Goal: Task Accomplishment & Management: Use online tool/utility

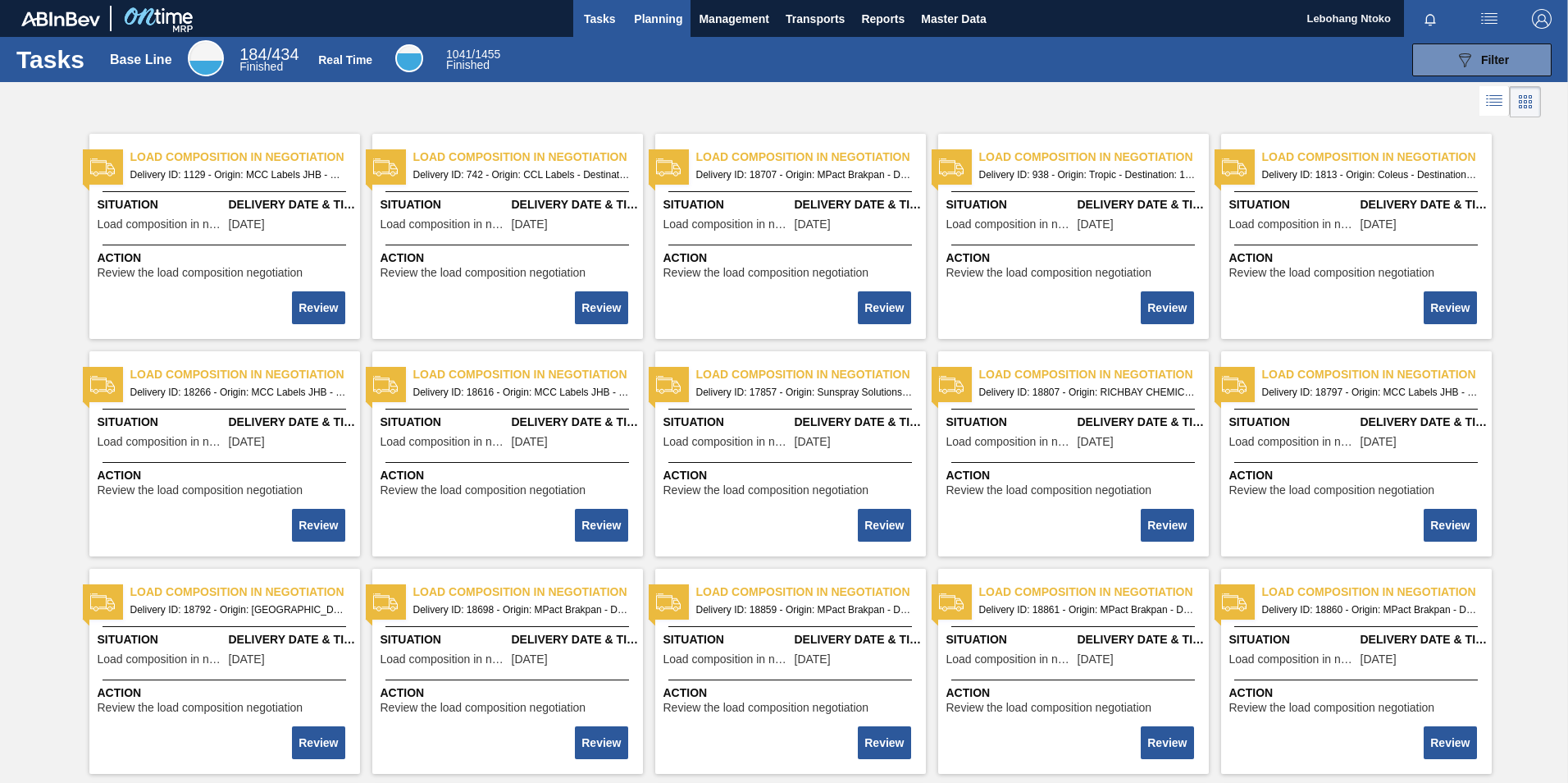
click at [662, 21] on span "Planning" at bounding box center [658, 19] width 48 height 20
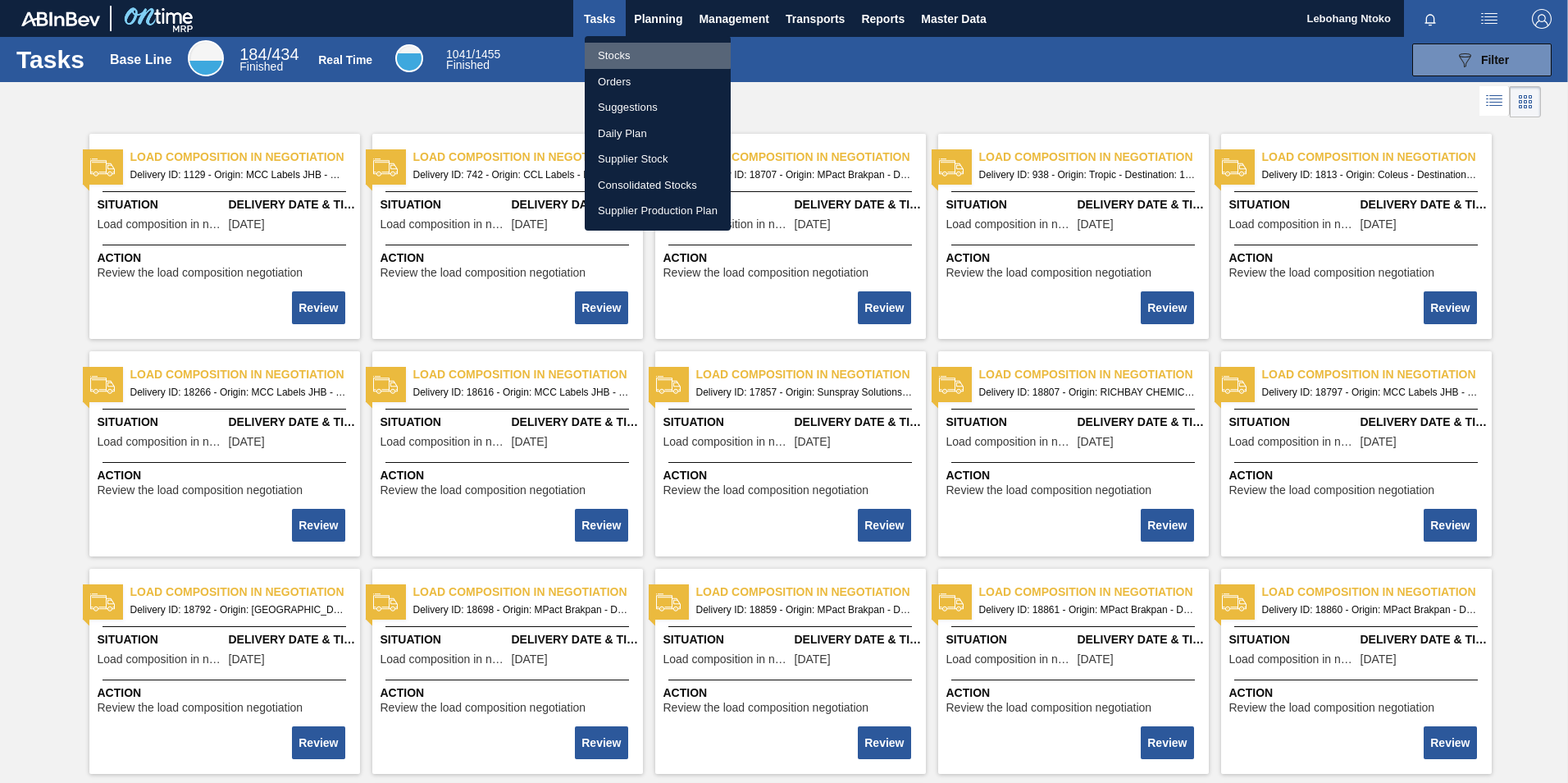
click at [613, 53] on li "Stocks" at bounding box center [658, 56] width 146 height 27
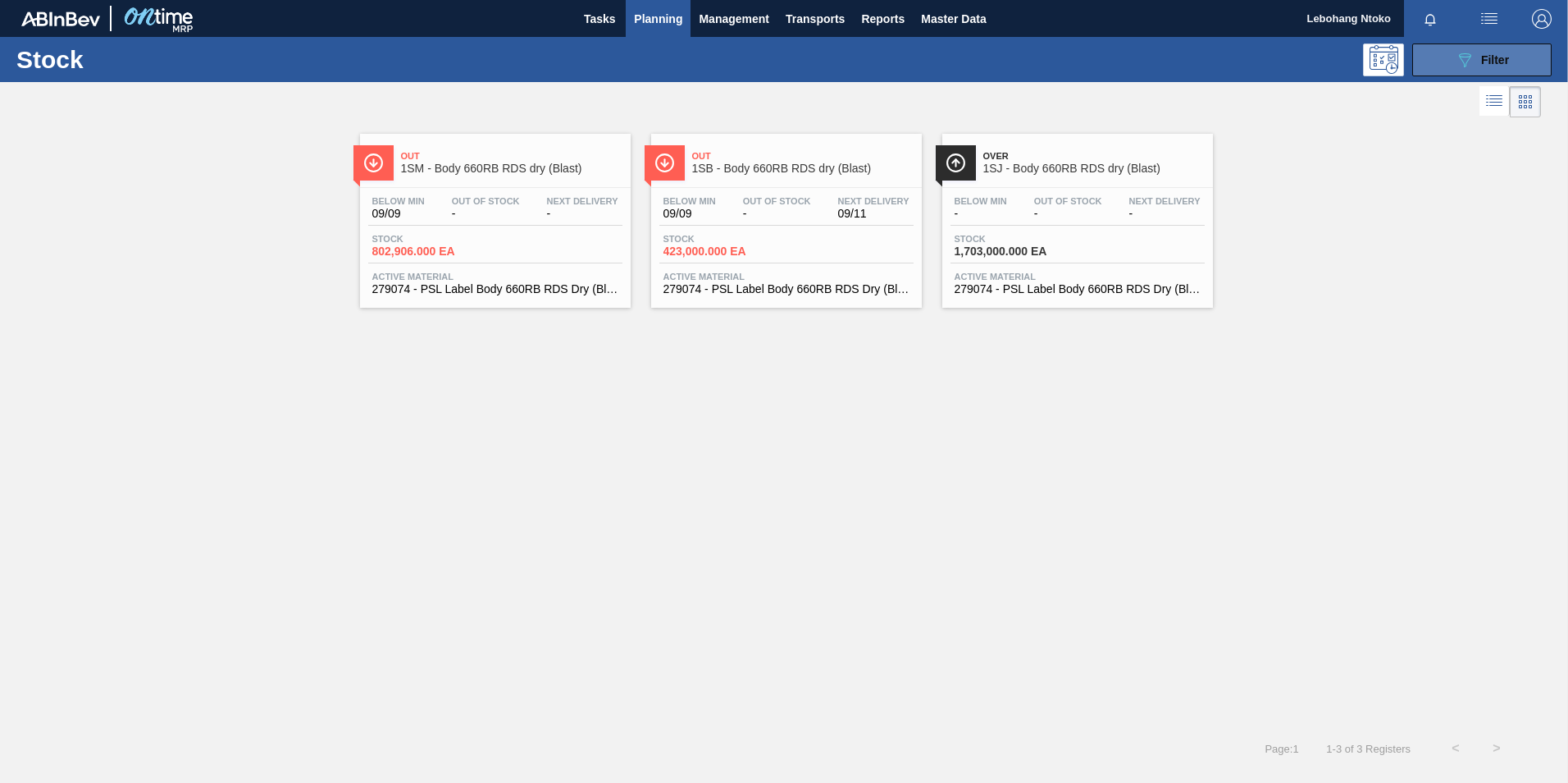
click at [1474, 58] on icon "089F7B8B-B2A5-4AFE-B5C0-19BA573D28AC" at bounding box center [1465, 60] width 20 height 20
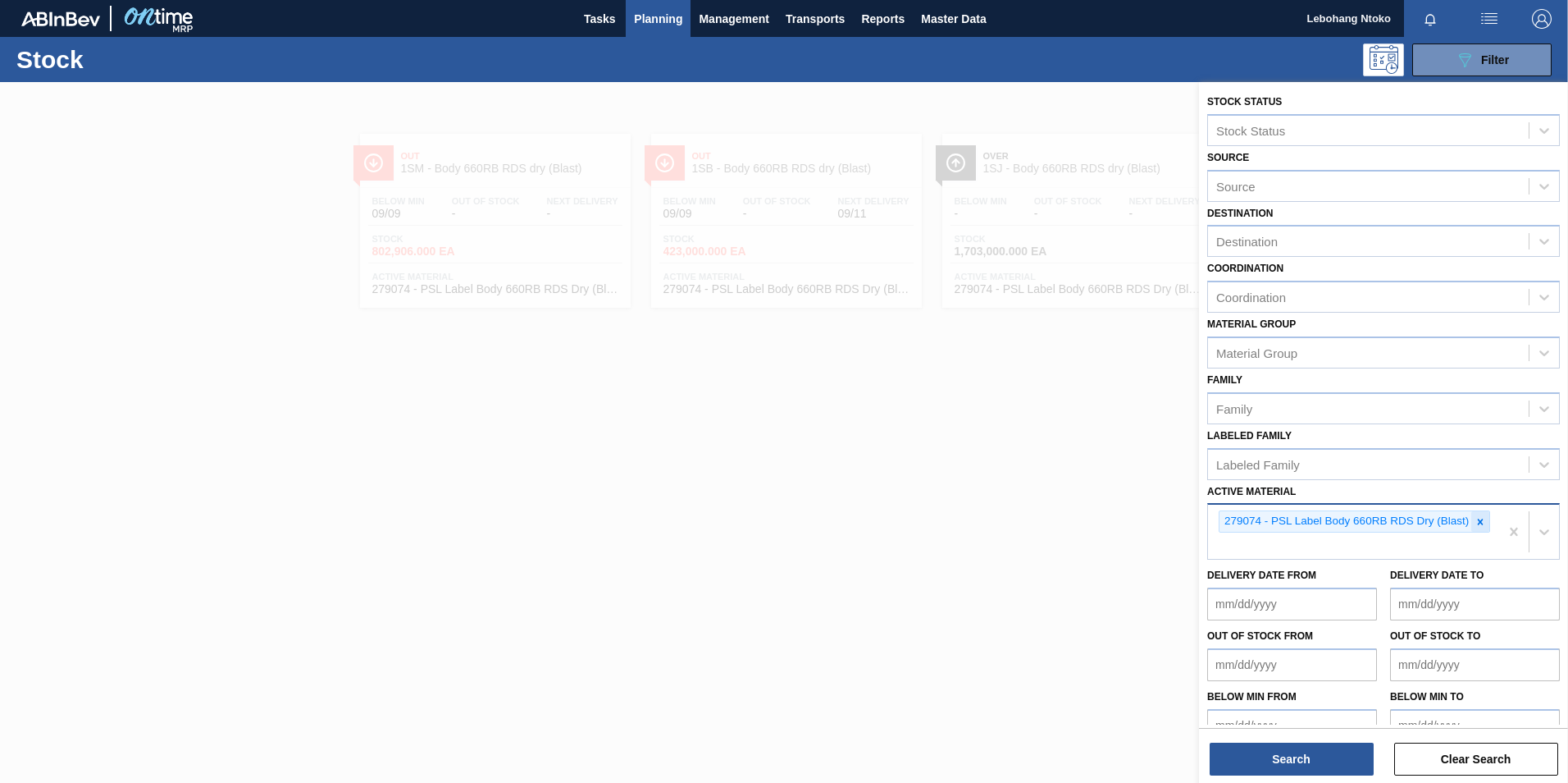
click at [1477, 519] on icon at bounding box center [1481, 522] width 12 height 12
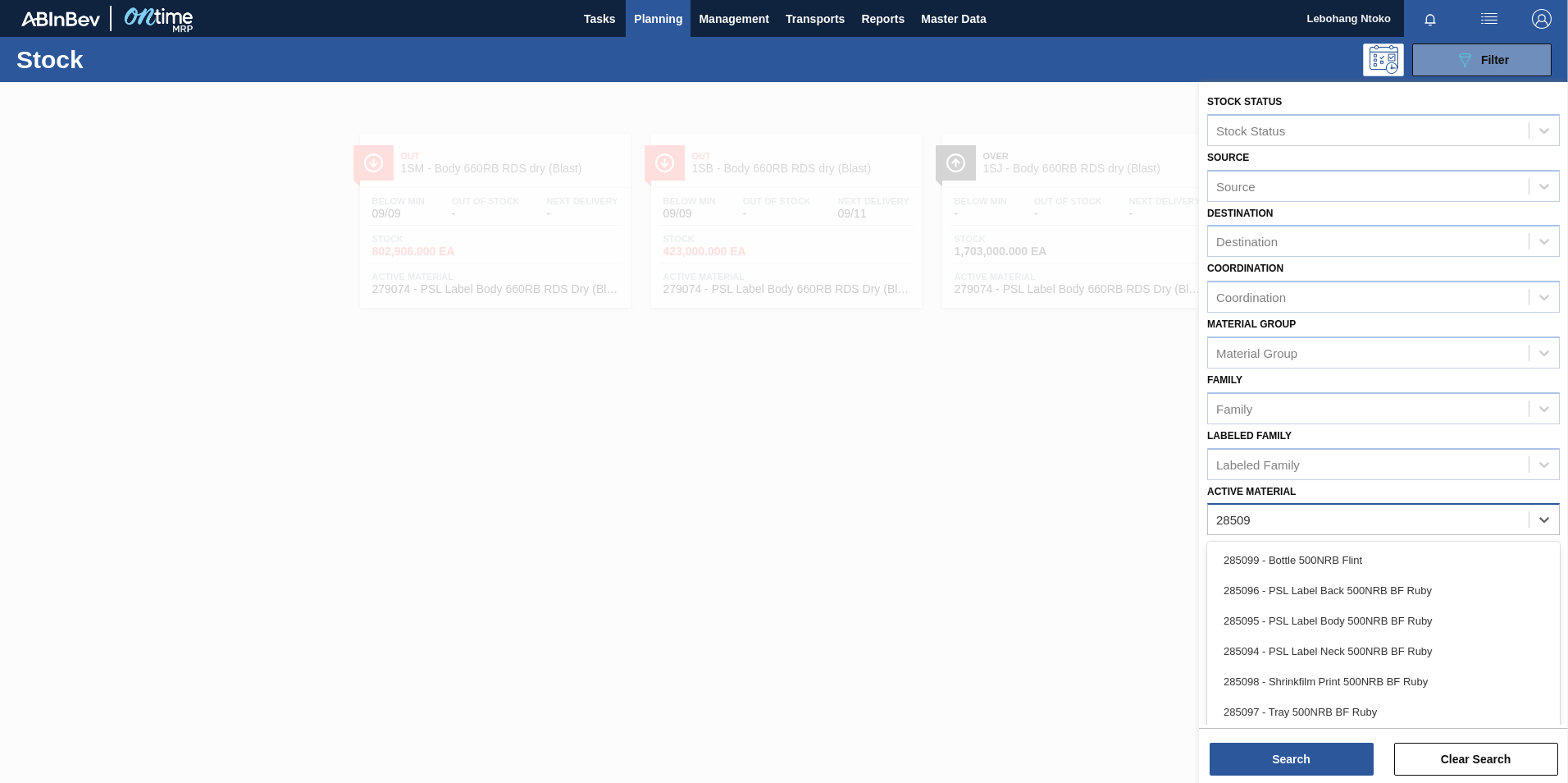
type Material "285098"
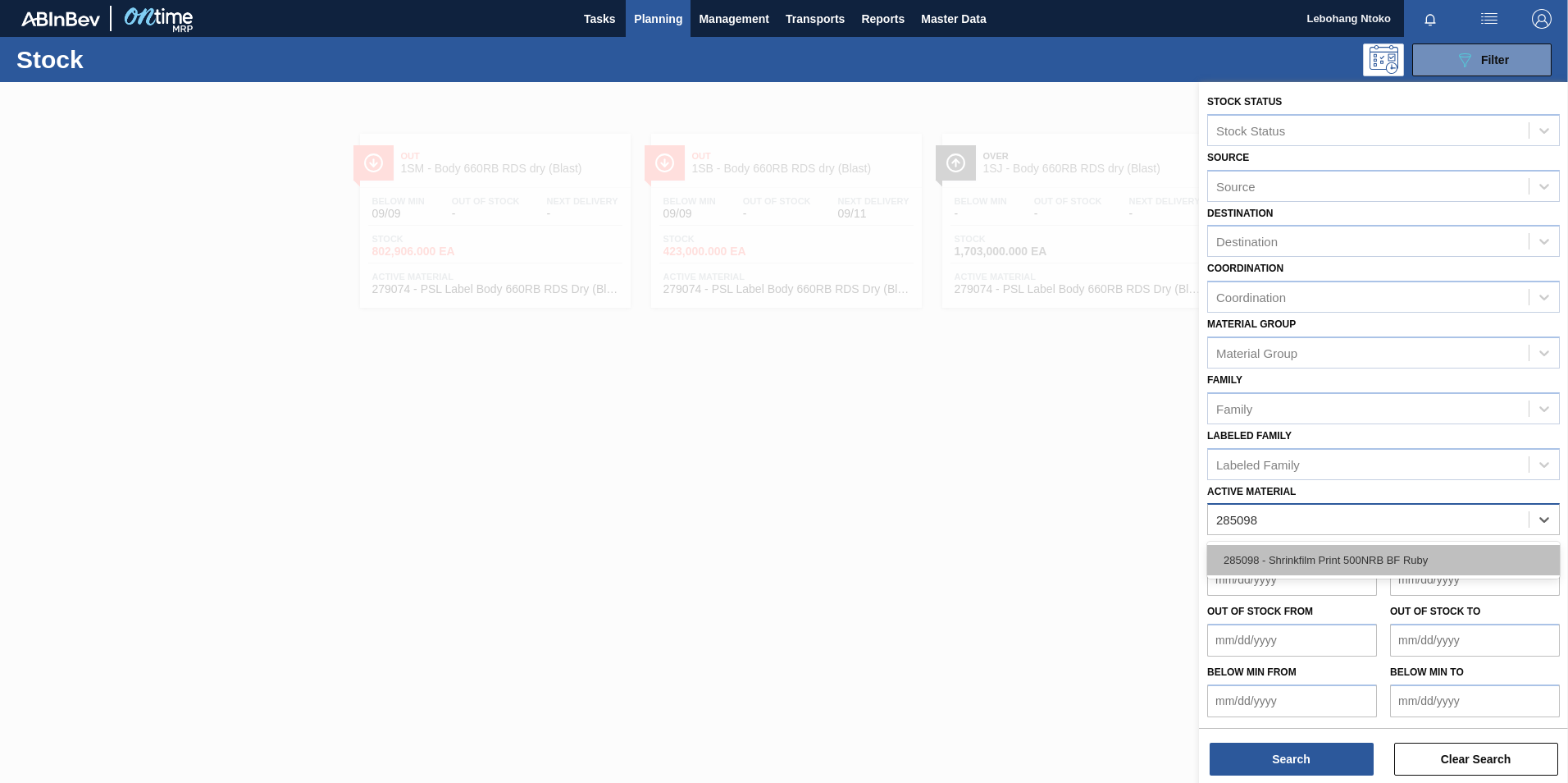
click at [1349, 562] on div "285098 - Shrinkfilm Print 500NRB BF Ruby" at bounding box center [1384, 559] width 352 height 31
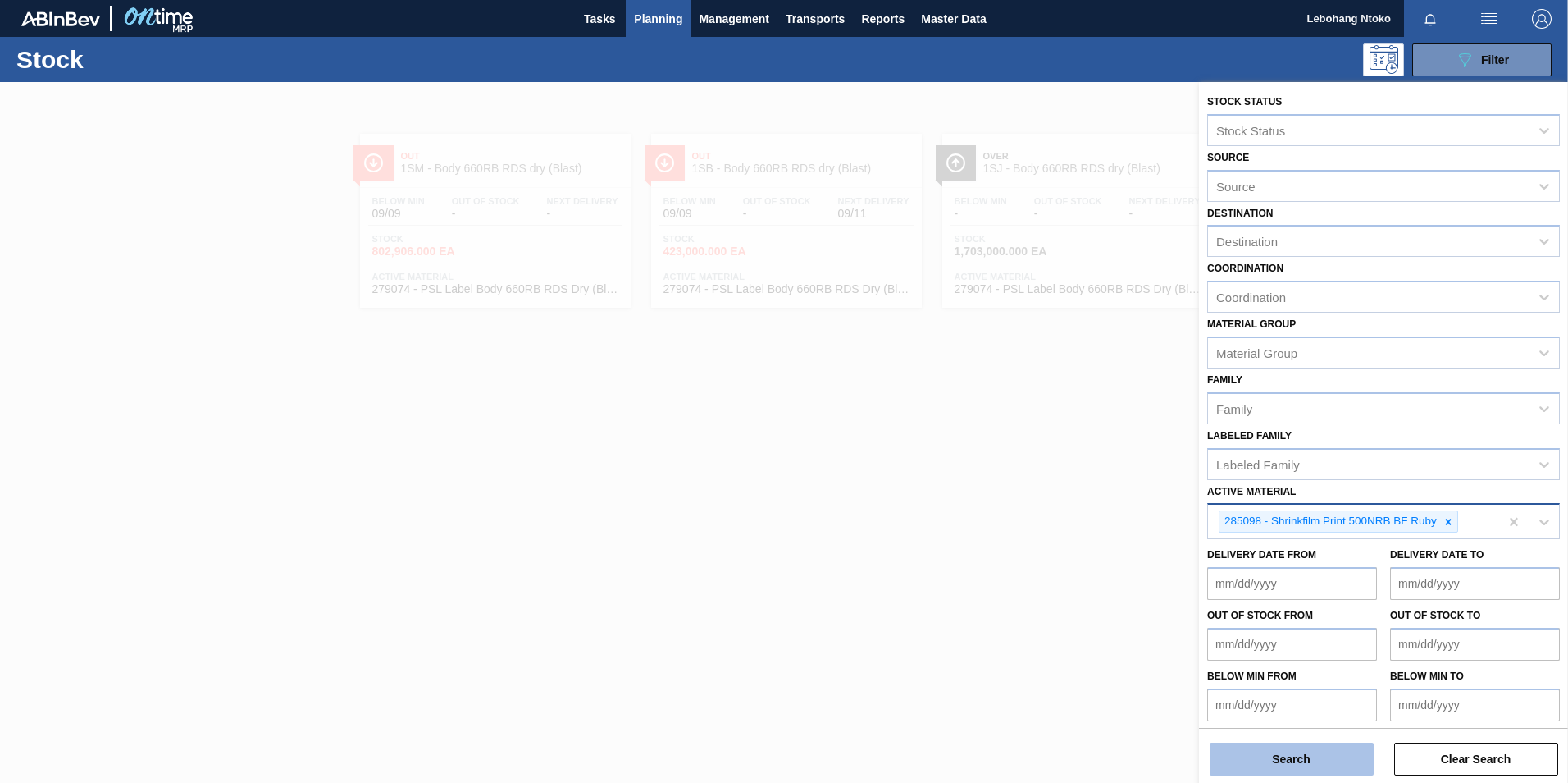
click at [1321, 757] on button "Search" at bounding box center [1291, 758] width 164 height 32
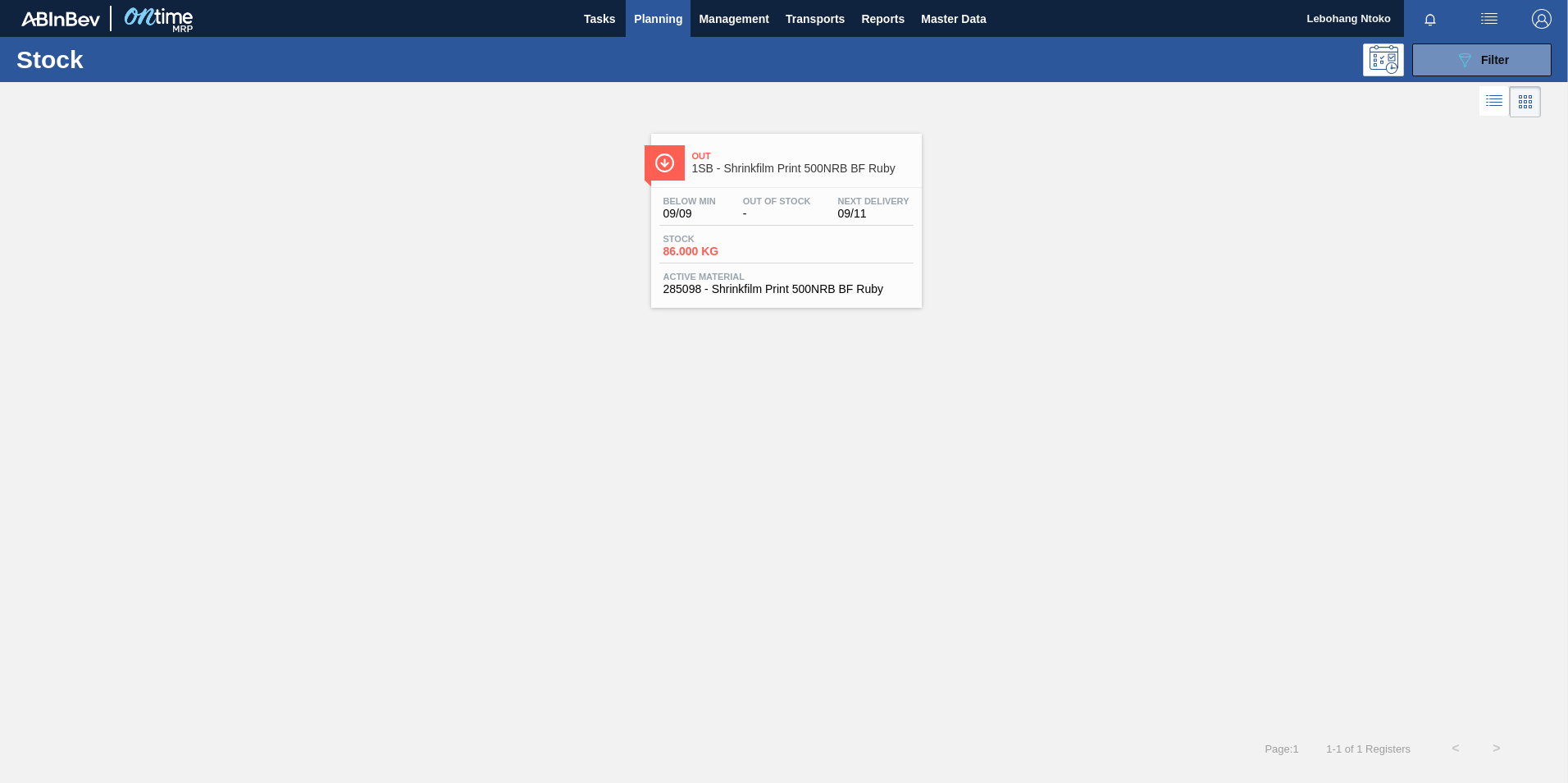
click at [818, 210] on div "Below Min 09/09 Out Of Stock - Next Delivery 09/11" at bounding box center [787, 211] width 254 height 30
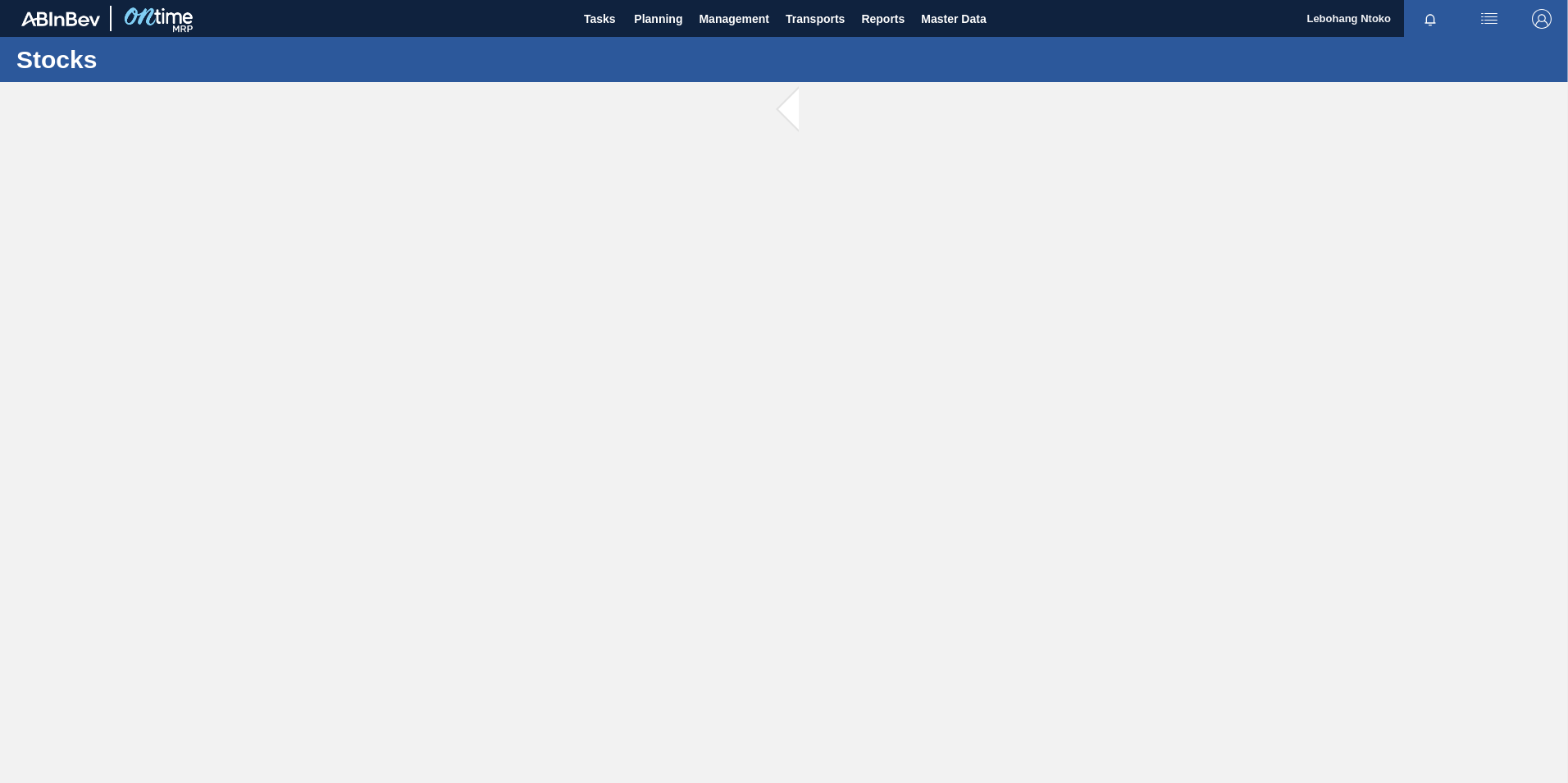
click at [818, 210] on main "Tasks Planning Management Transports Reports Master Data Lebohang [PERSON_NAME]…" at bounding box center [784, 392] width 1568 height 783
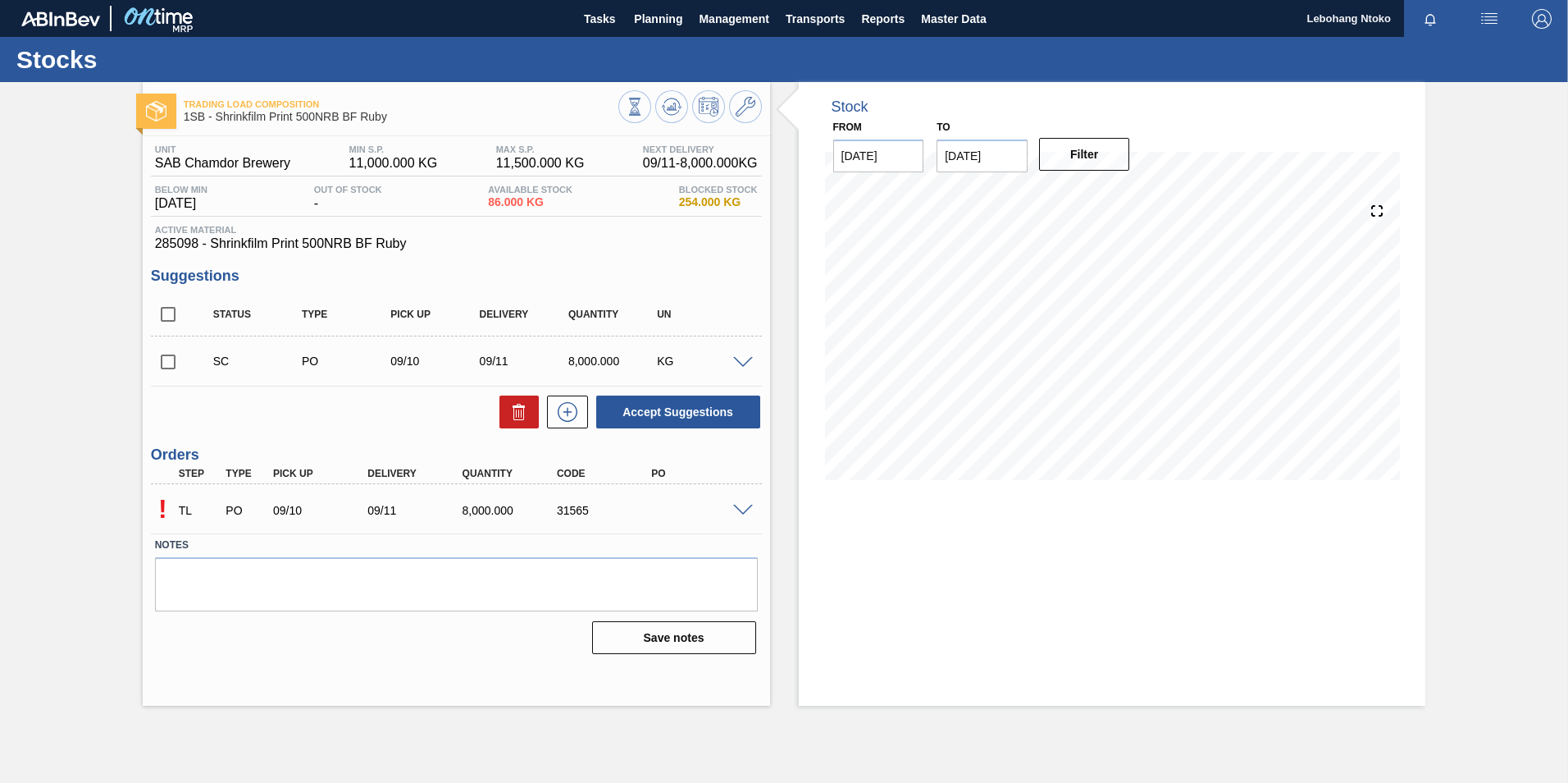
click at [951, 520] on div "Stock From [DATE] to [DATE] Filter 09/11 Stock Projection 16,086 SAP Planning 0…" at bounding box center [1112, 394] width 627 height 623
click at [743, 505] on span at bounding box center [743, 510] width 20 height 12
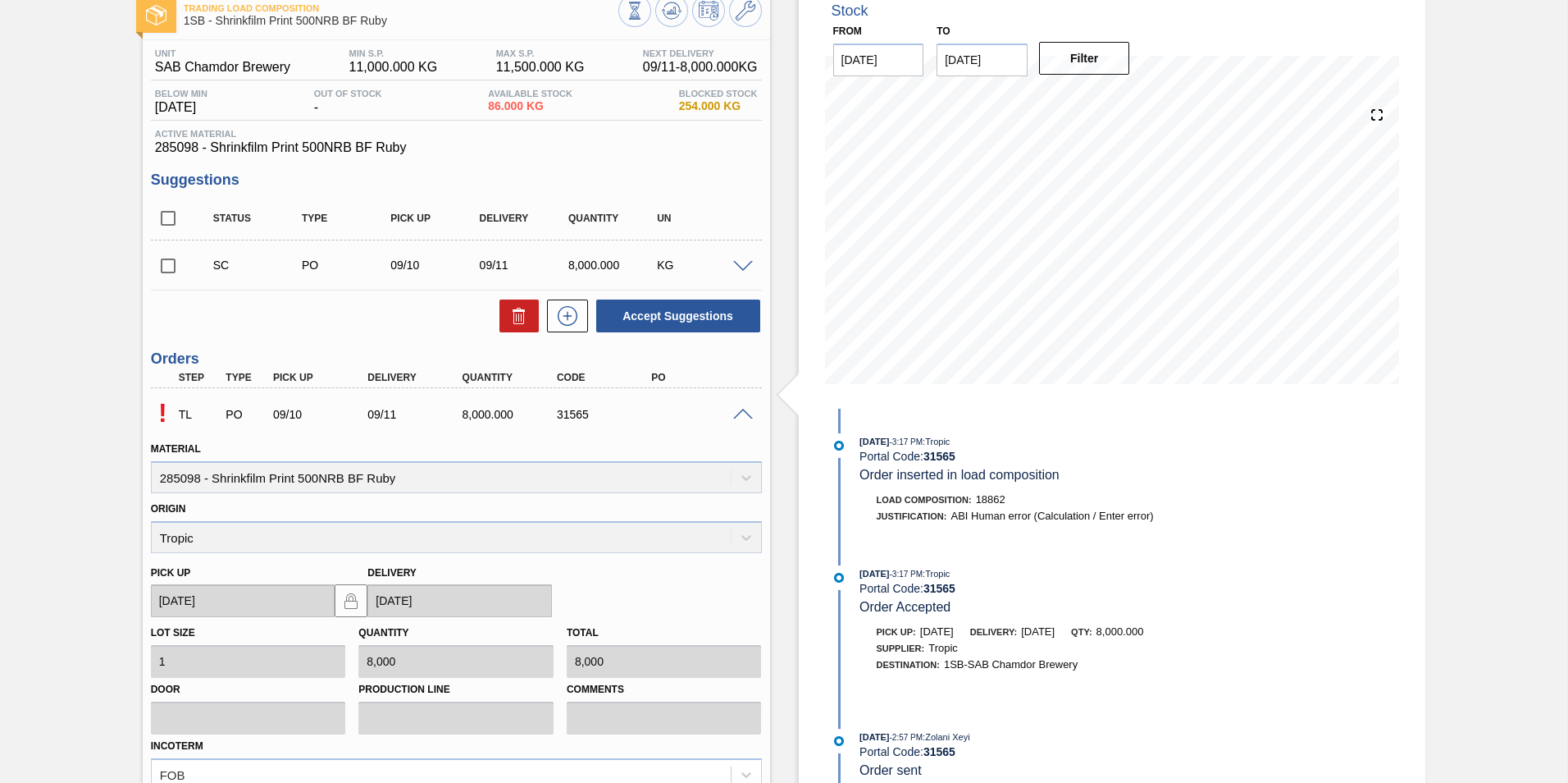
scroll to position [283, 0]
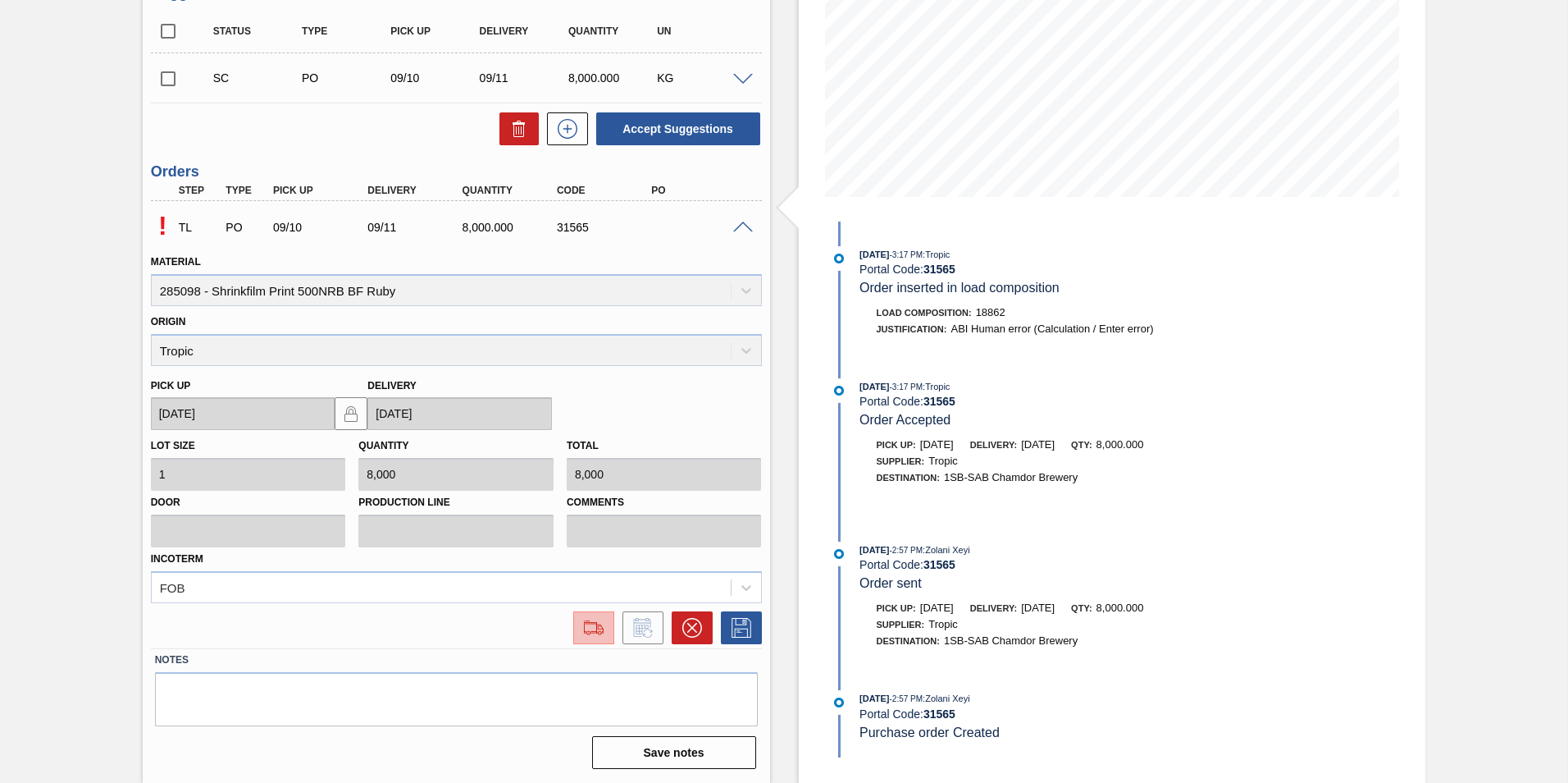
click at [595, 628] on img at bounding box center [594, 628] width 27 height 20
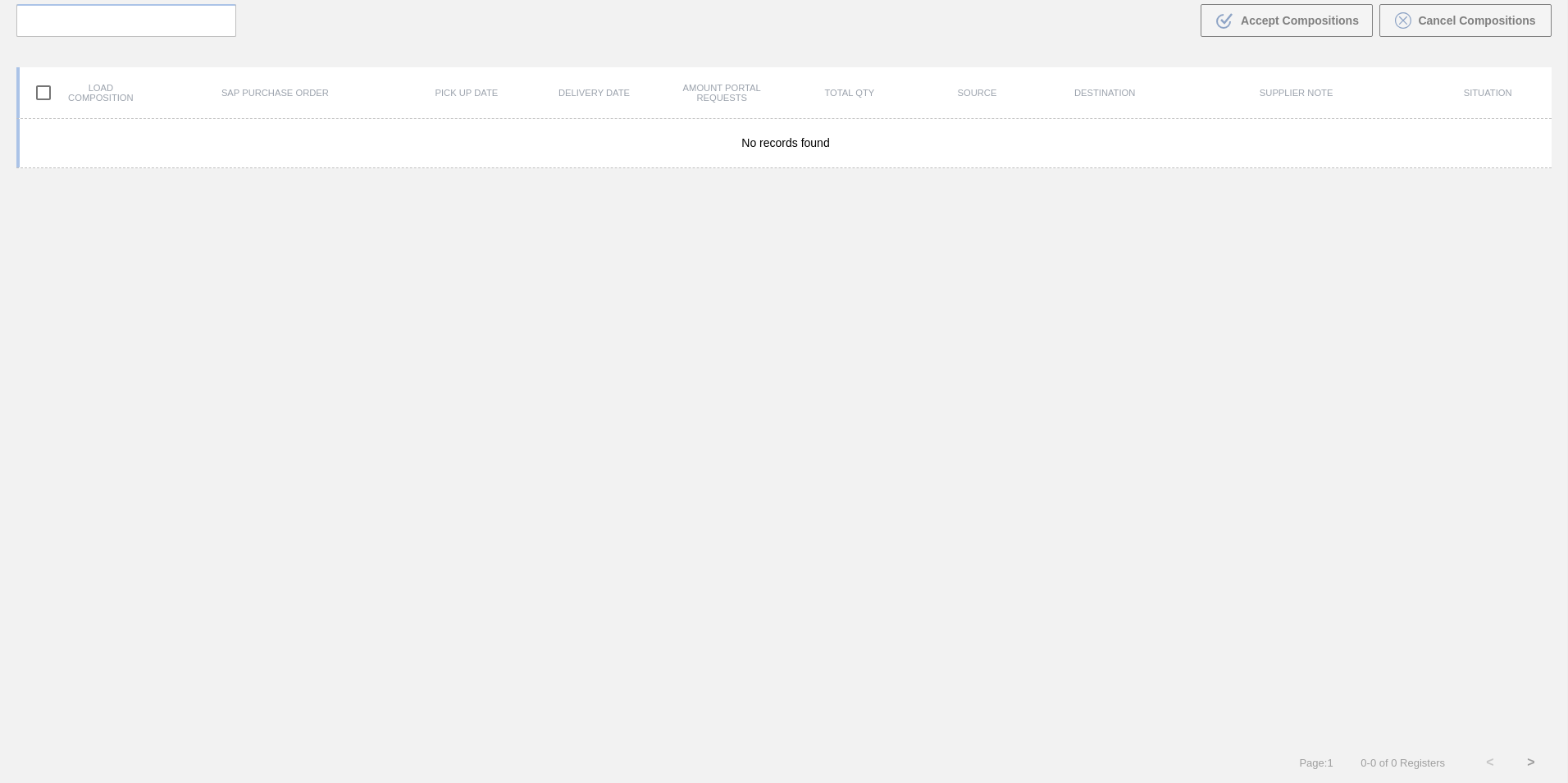
scroll to position [118, 0]
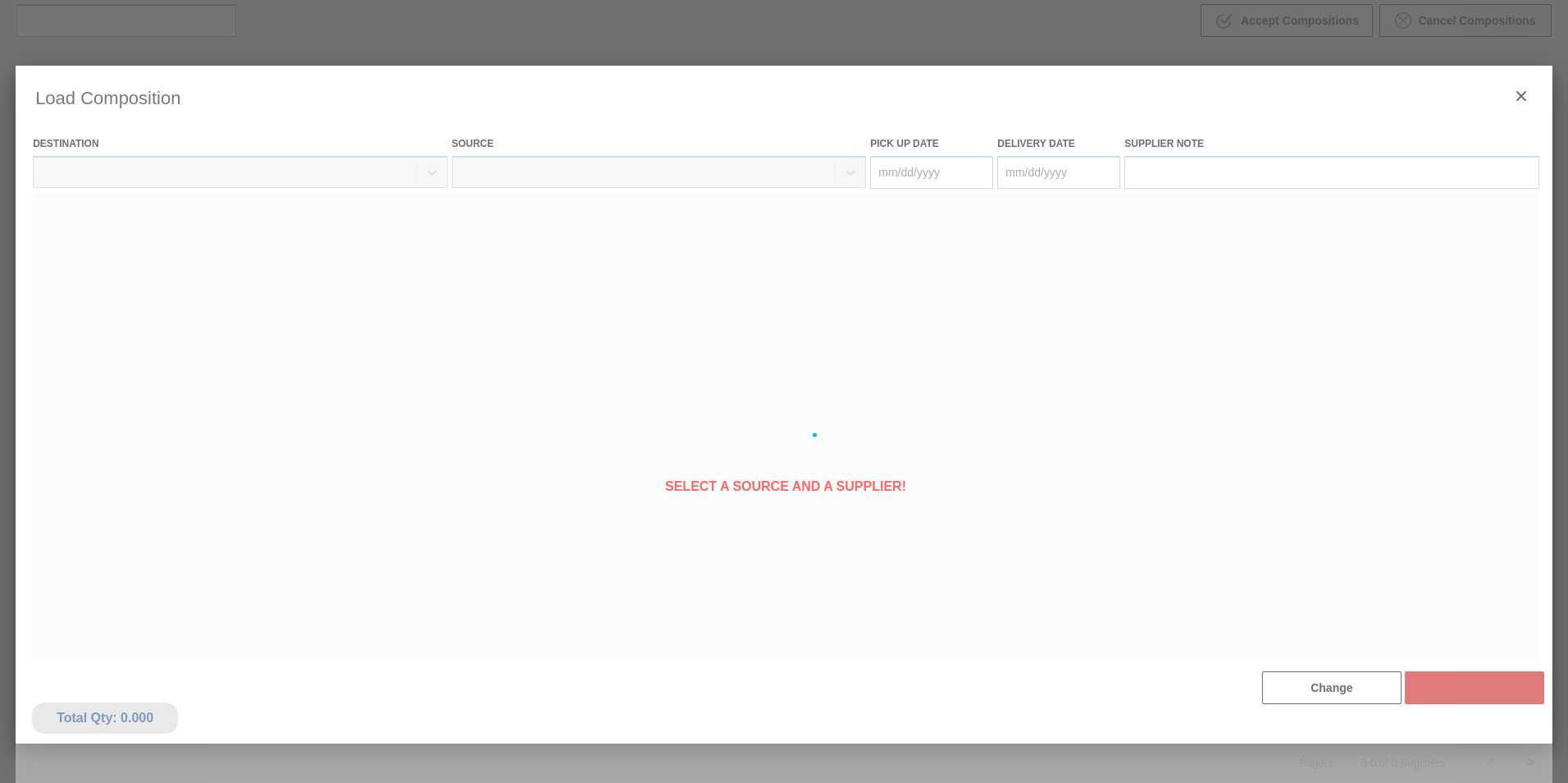
type Date "[DATE]"
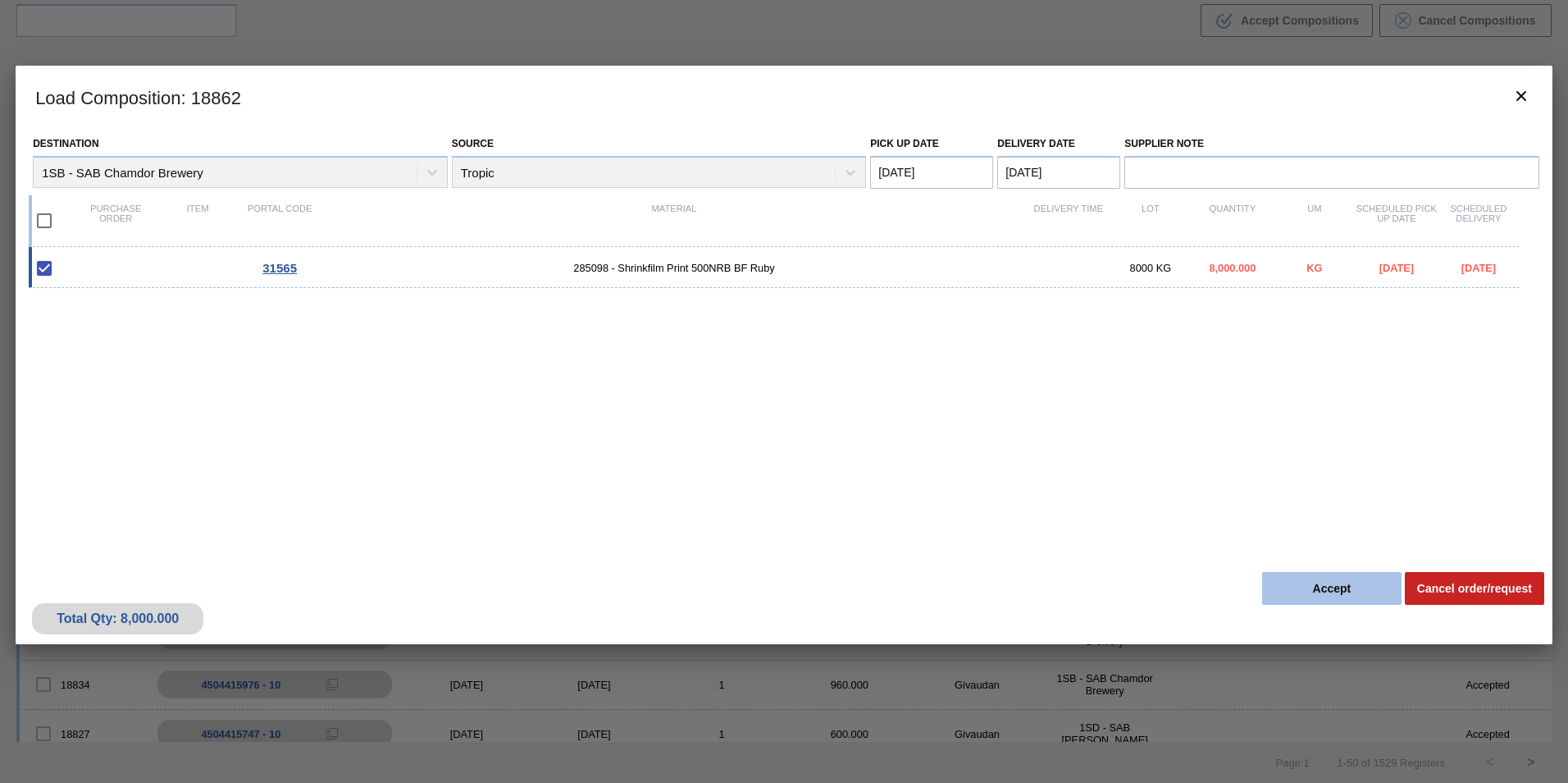
click at [1313, 584] on button "Accept" at bounding box center [1332, 588] width 140 height 32
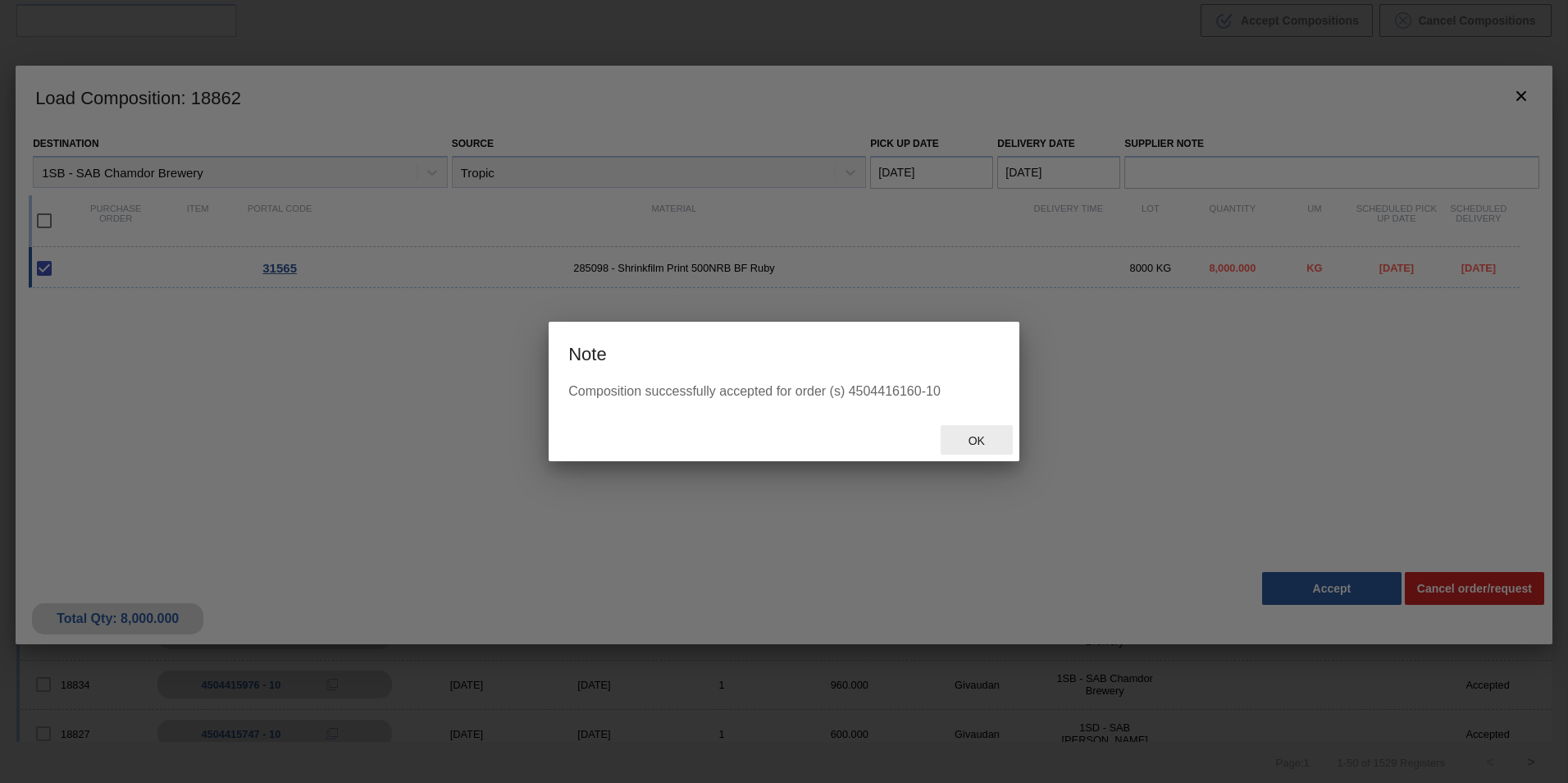
click at [978, 443] on span "Ok" at bounding box center [976, 441] width 42 height 13
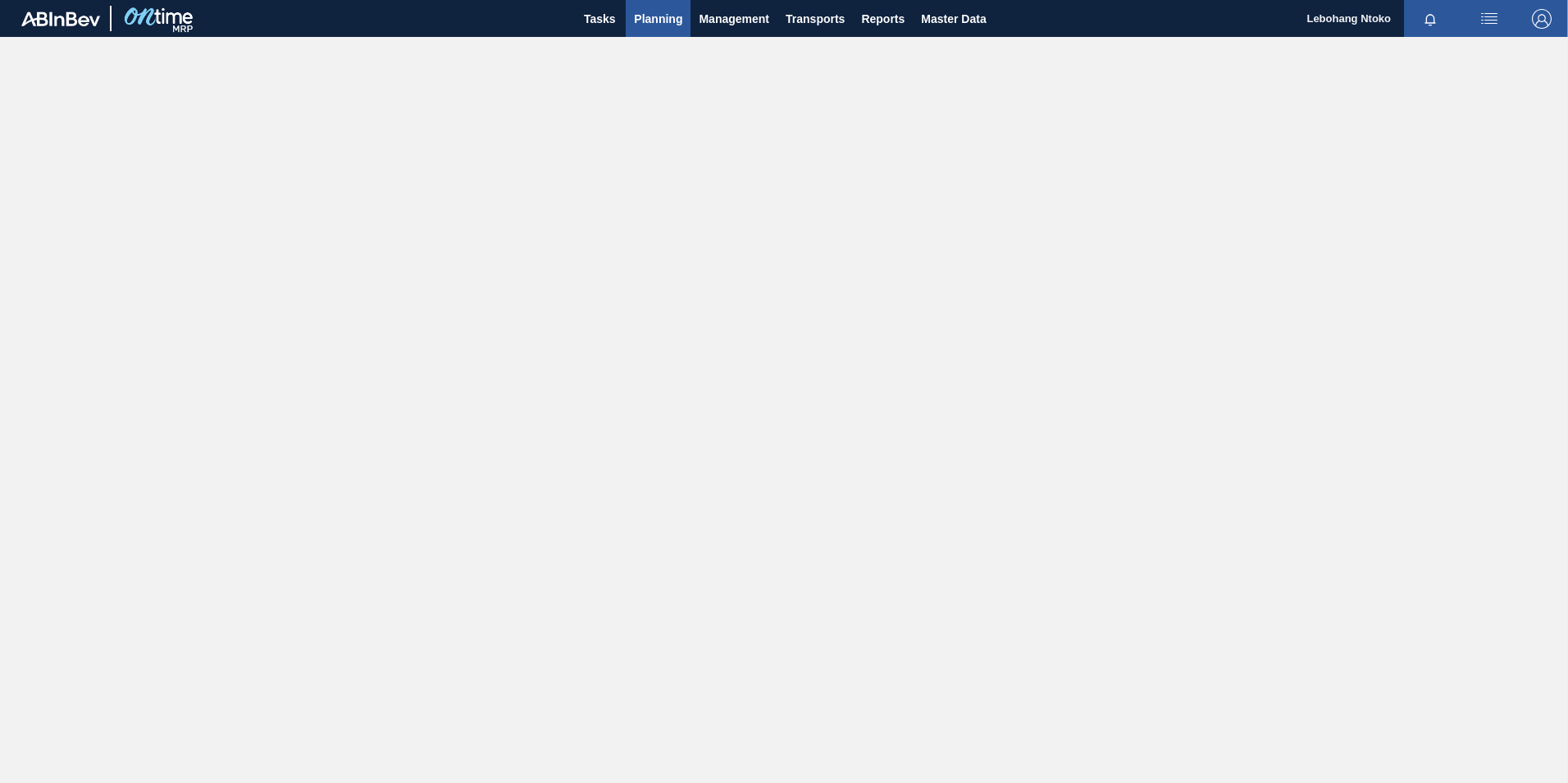
click at [663, 15] on span "Planning" at bounding box center [658, 19] width 48 height 20
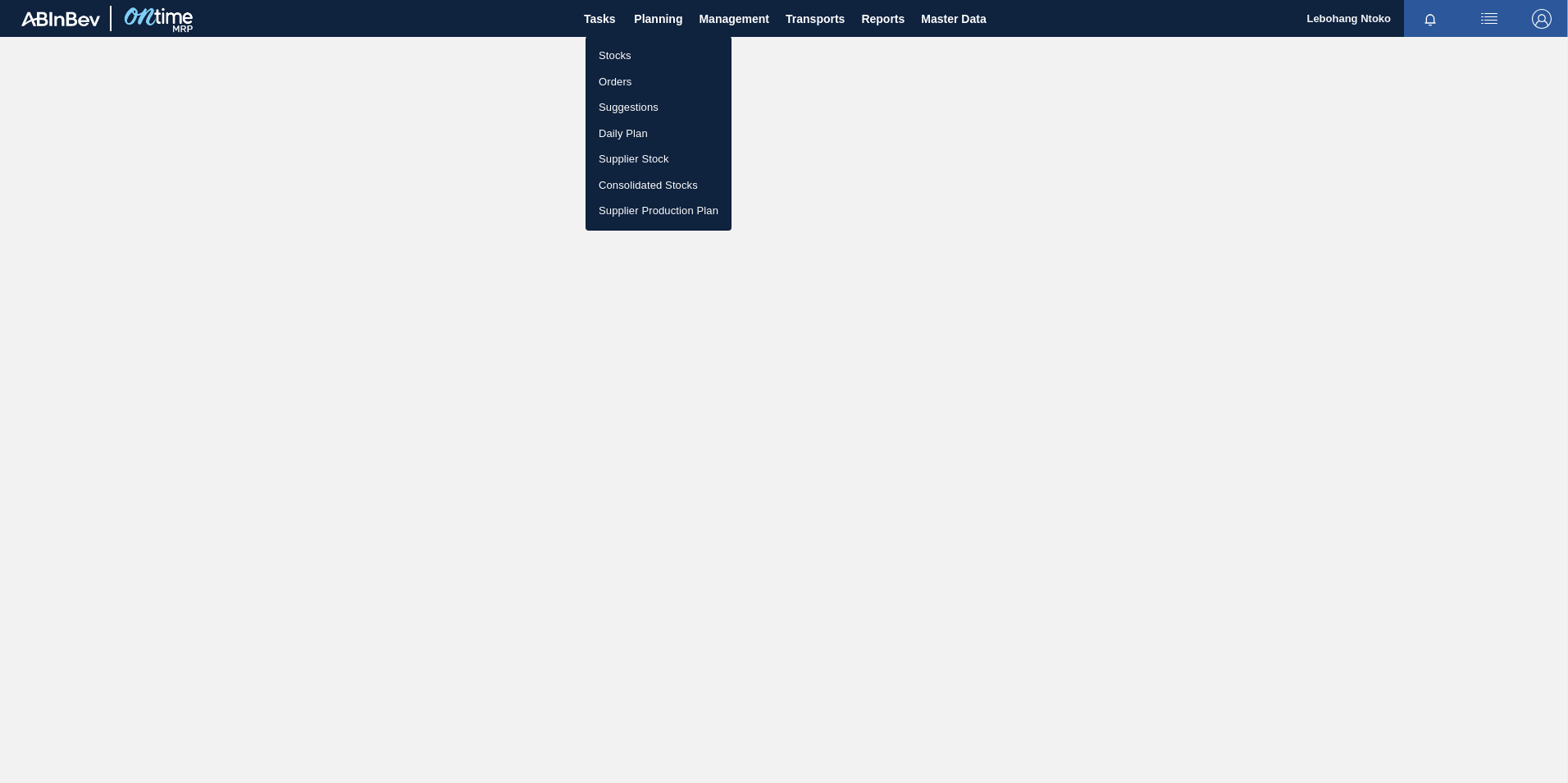
drag, startPoint x: 619, startPoint y: 57, endPoint x: 715, endPoint y: 105, distance: 107.3
click at [619, 57] on li "Stocks" at bounding box center [659, 56] width 146 height 27
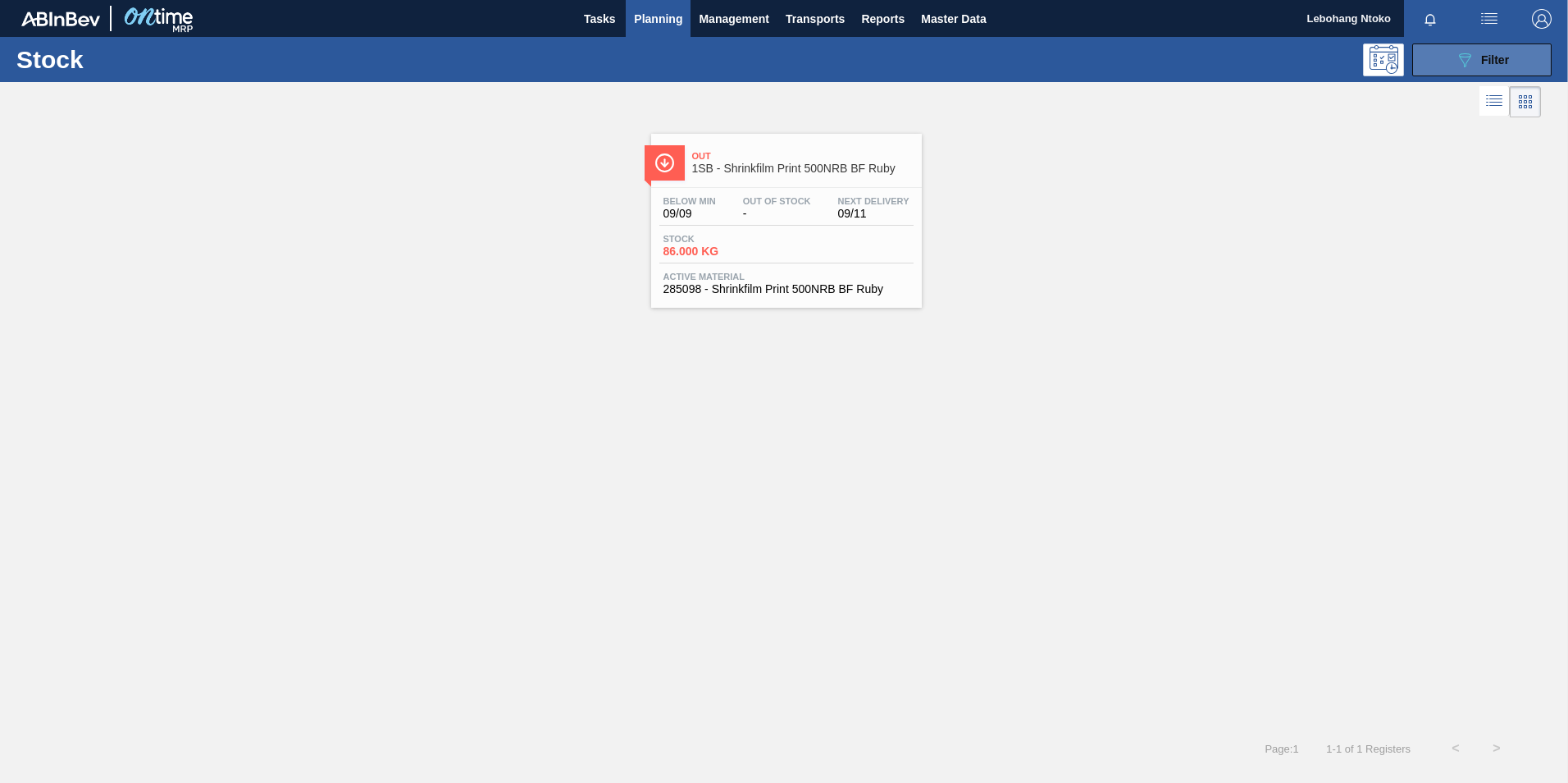
click at [1487, 56] on span "Filter" at bounding box center [1495, 60] width 28 height 13
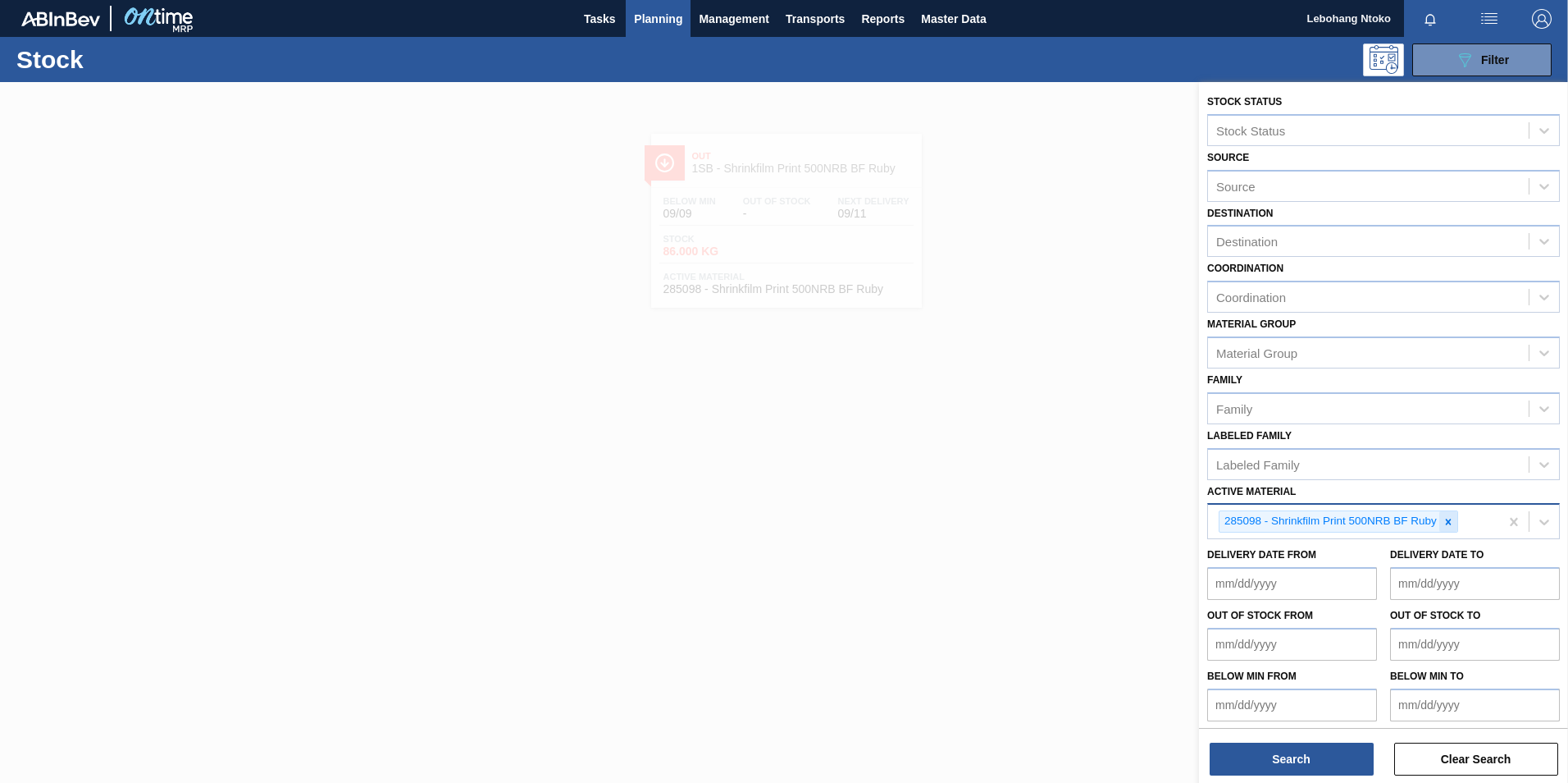
click at [1449, 520] on icon at bounding box center [1448, 522] width 12 height 12
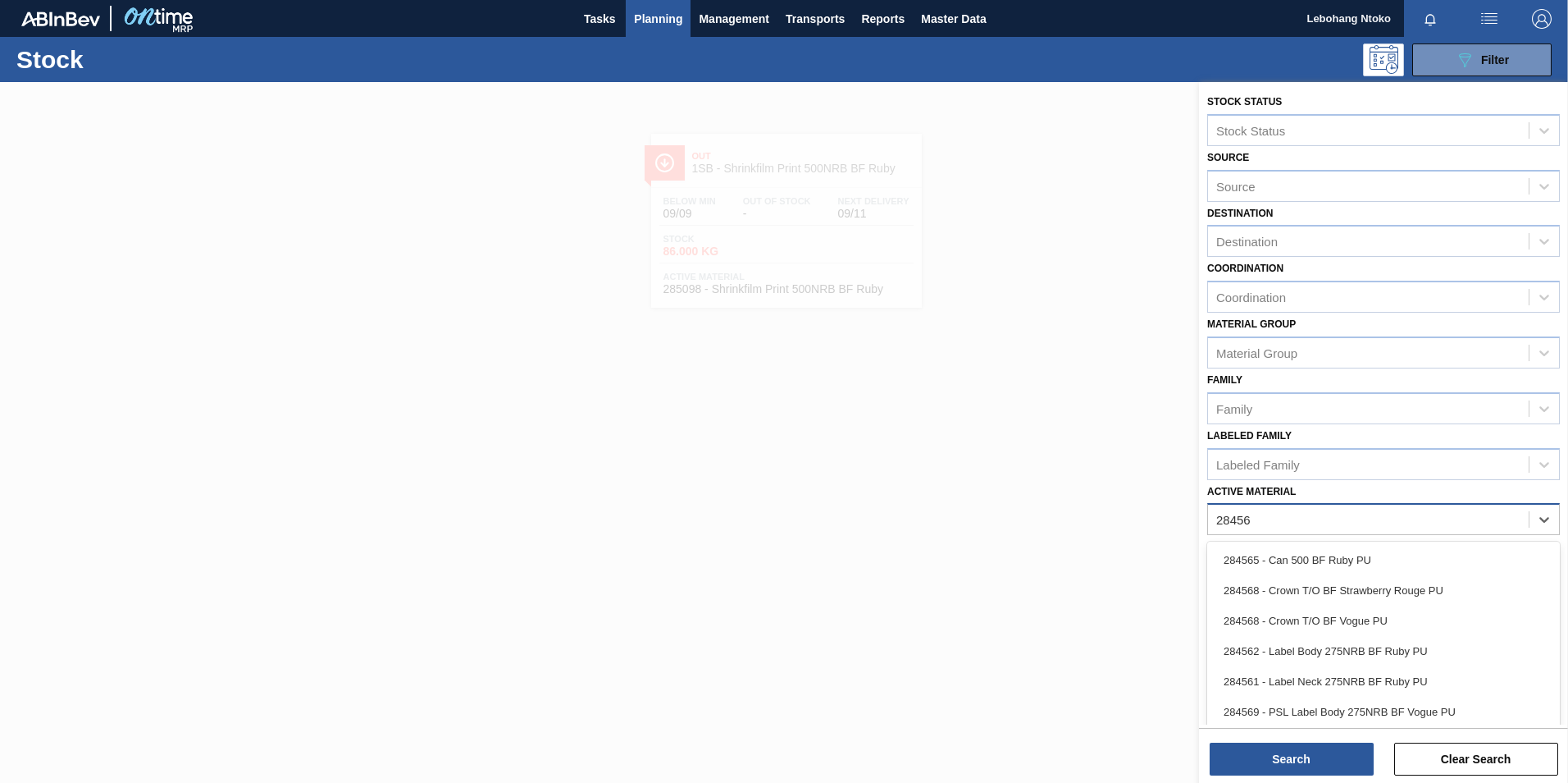
type Material "284564"
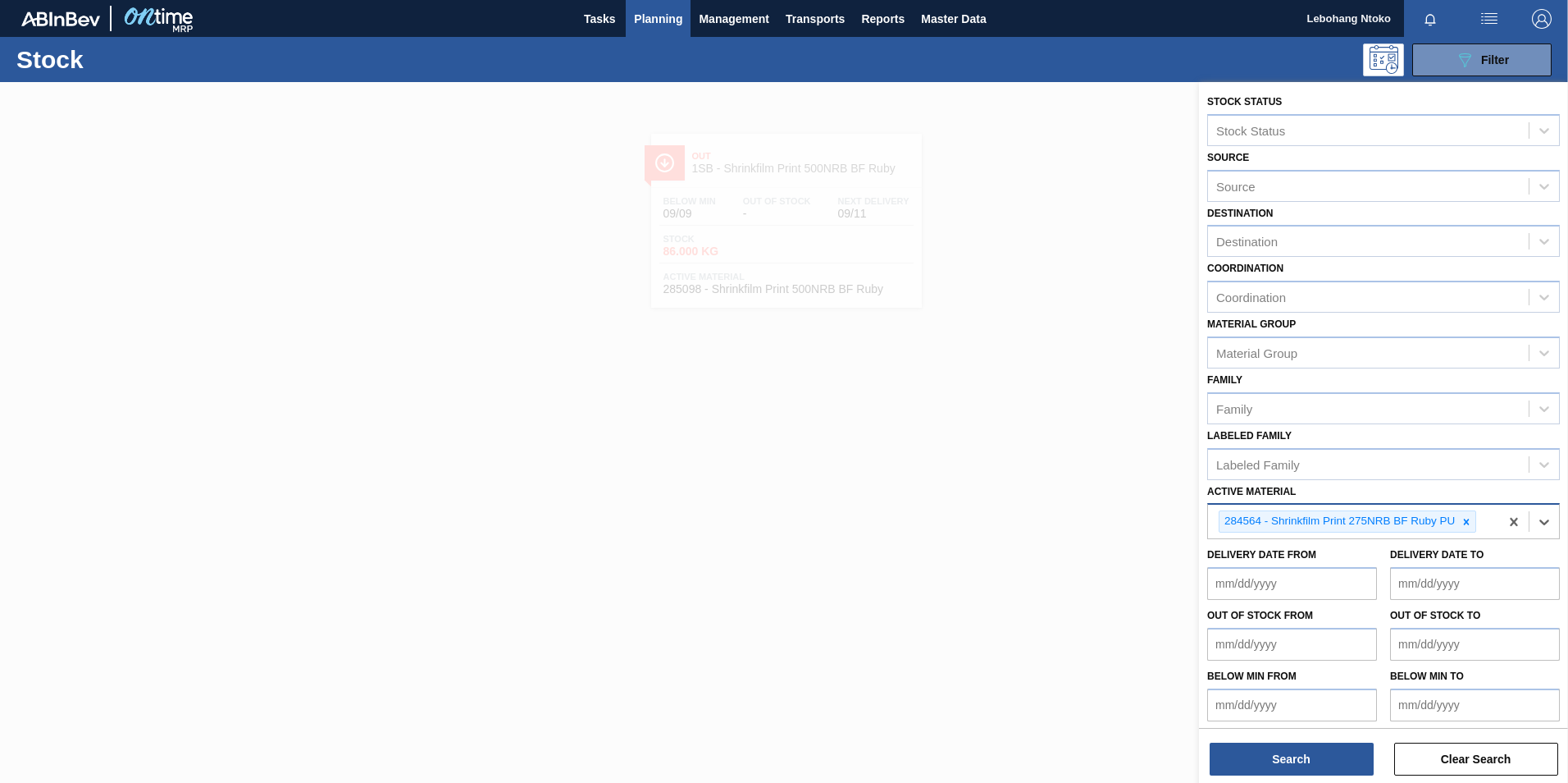
click at [1421, 525] on div "284564 - Shrinkfilm Print 275NRB BF Ruby PU" at bounding box center [1339, 521] width 238 height 21
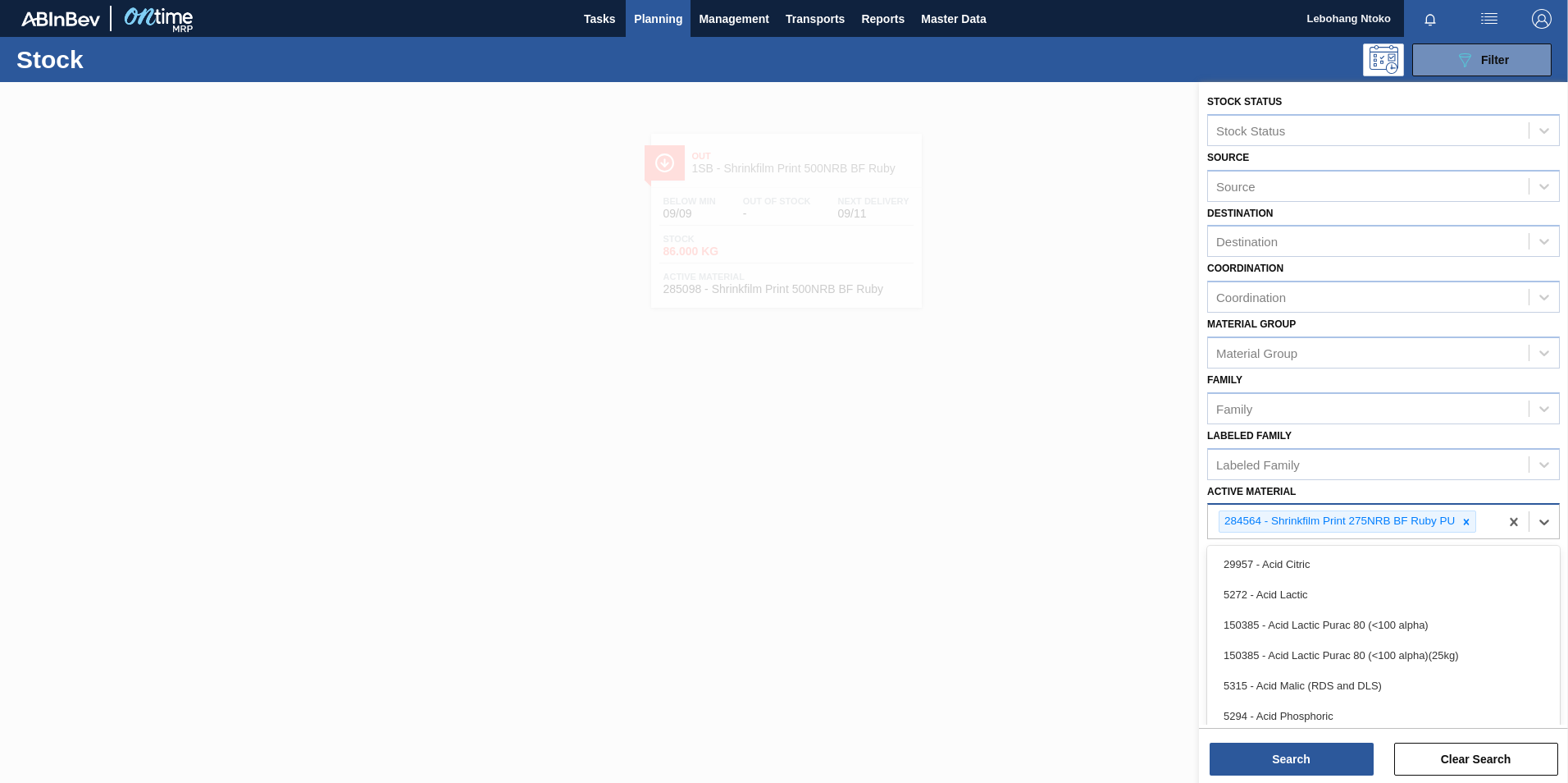
click at [1339, 525] on div "284564 - Shrinkfilm Print 275NRB BF Ruby PU" at bounding box center [1339, 521] width 238 height 21
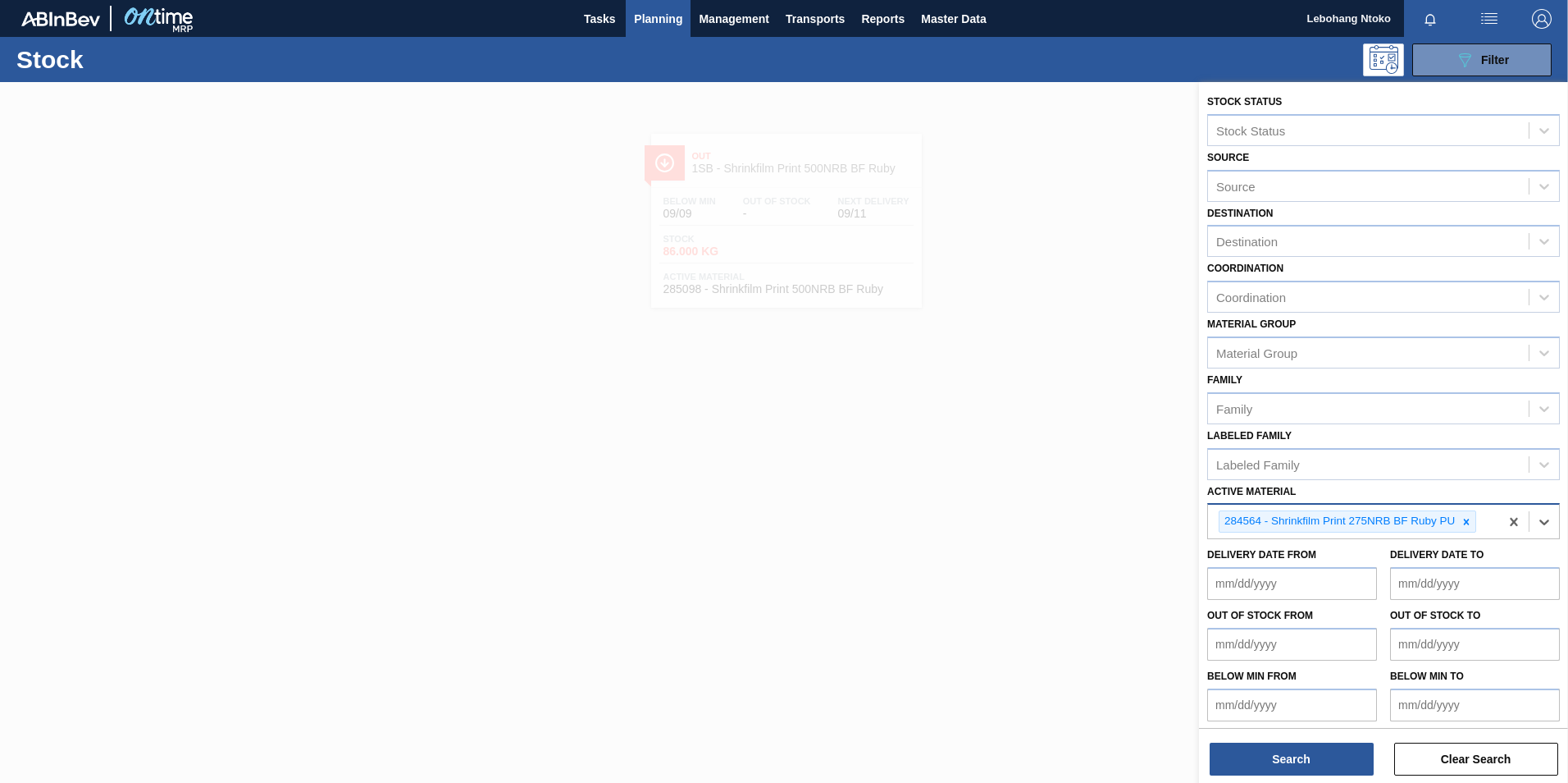
click at [1339, 515] on div "284564 - Shrinkfilm Print 275NRB BF Ruby PU" at bounding box center [1339, 521] width 238 height 21
click at [1319, 757] on button "Search" at bounding box center [1291, 758] width 164 height 32
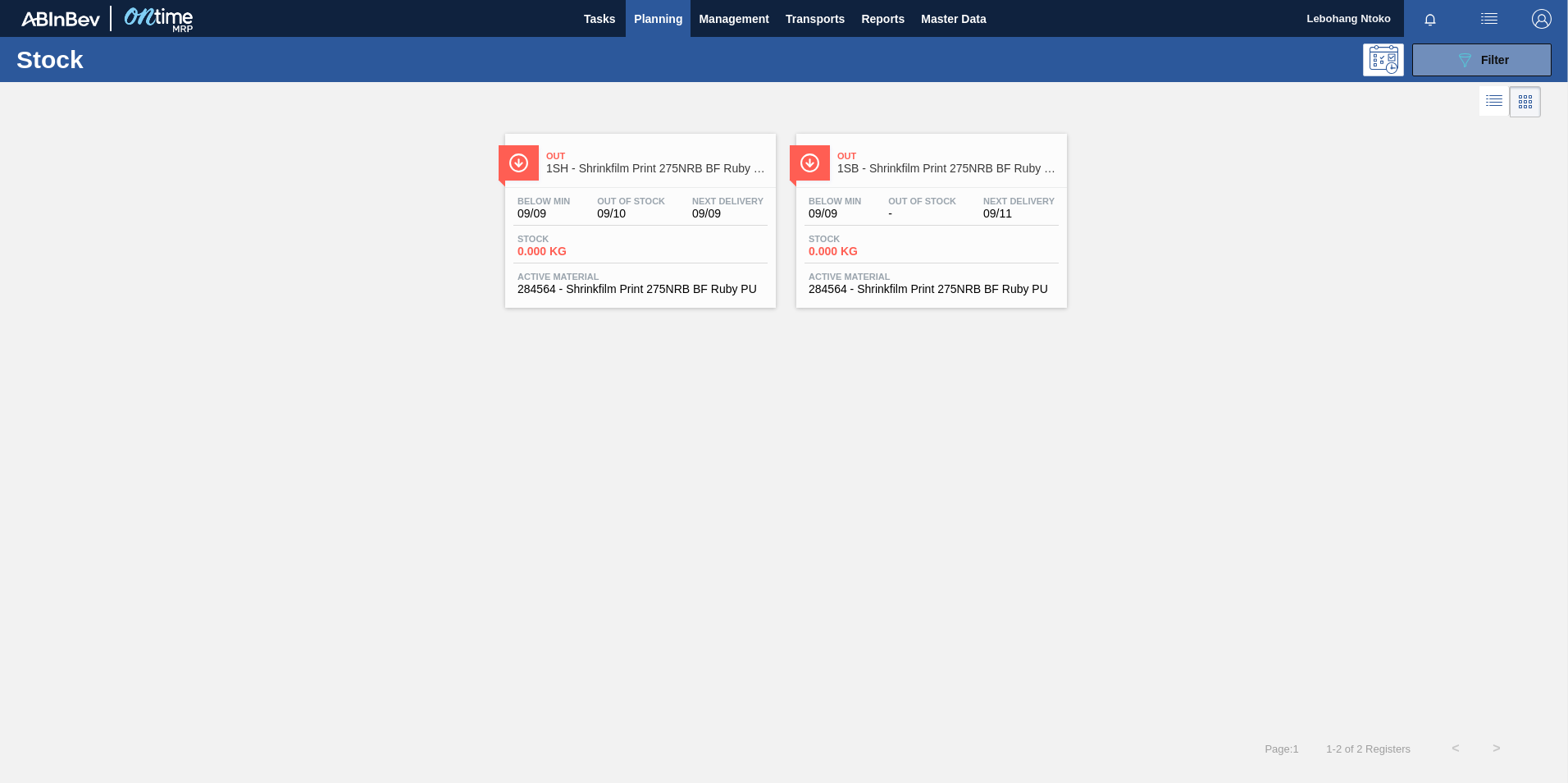
click at [897, 204] on span "Out Of Stock" at bounding box center [922, 201] width 68 height 10
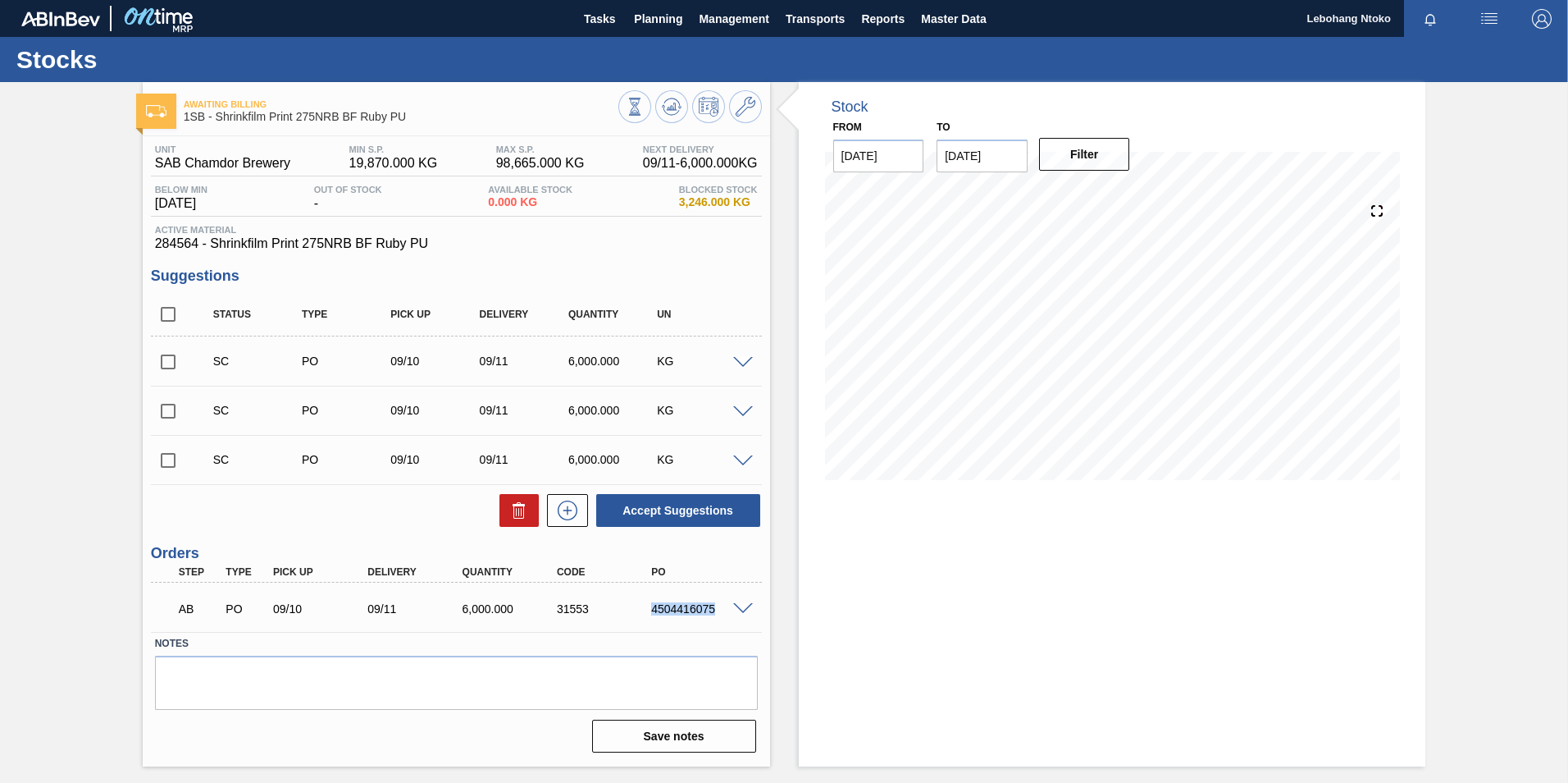
drag, startPoint x: 719, startPoint y: 605, endPoint x: 648, endPoint y: 607, distance: 71.0
click at [648, 607] on div "4504416075" at bounding box center [700, 608] width 106 height 13
drag, startPoint x: 648, startPoint y: 607, endPoint x: 685, endPoint y: 606, distance: 37.0
copy div "4504416075"
